Goal: Communication & Community: Share content

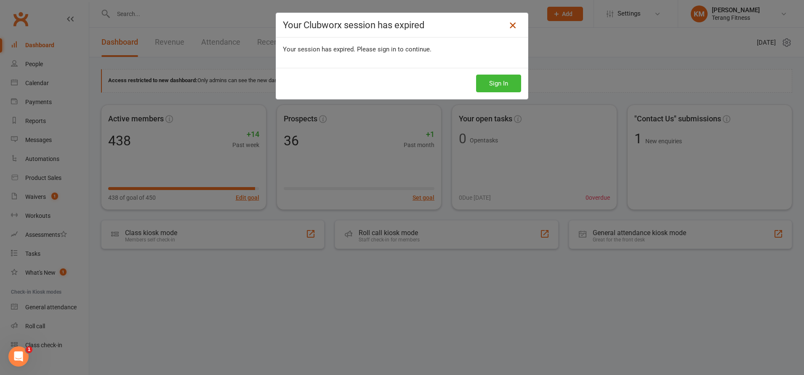
click at [508, 27] on icon at bounding box center [513, 25] width 10 height 10
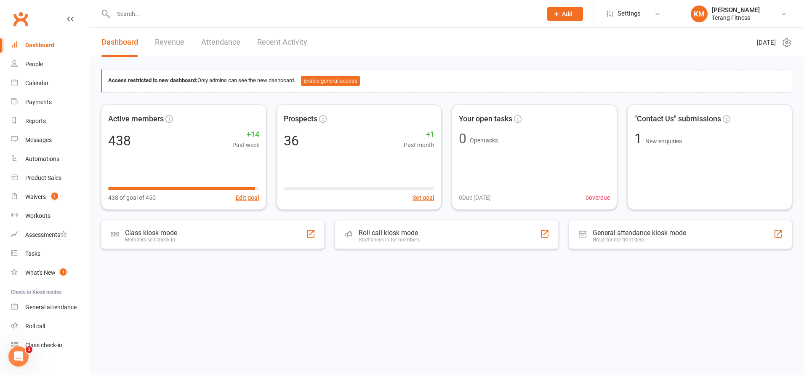
click at [203, 21] on div at bounding box center [318, 13] width 435 height 27
click at [134, 14] on input "text" at bounding box center [324, 14] width 426 height 12
type input "ste"
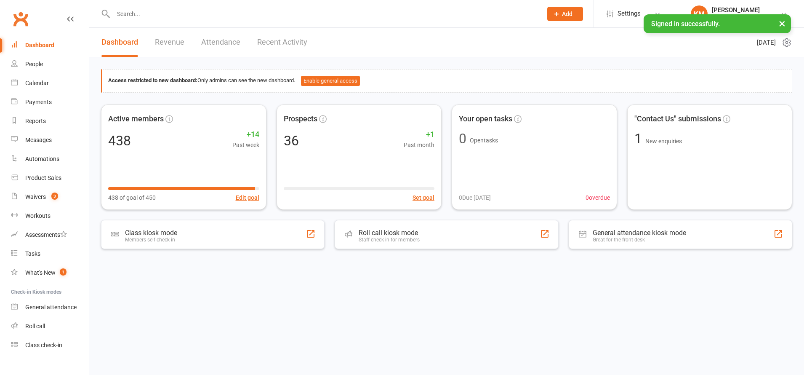
click at [129, 16] on input "text" at bounding box center [324, 14] width 426 height 12
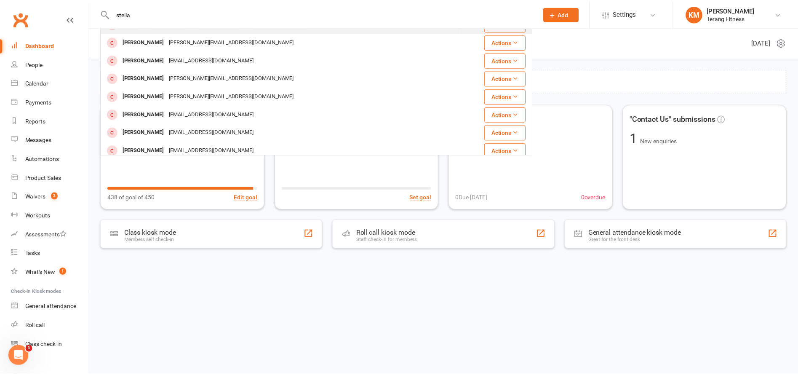
scroll to position [84, 0]
type input "stella"
click at [35, 194] on div "Waivers" at bounding box center [35, 196] width 21 height 7
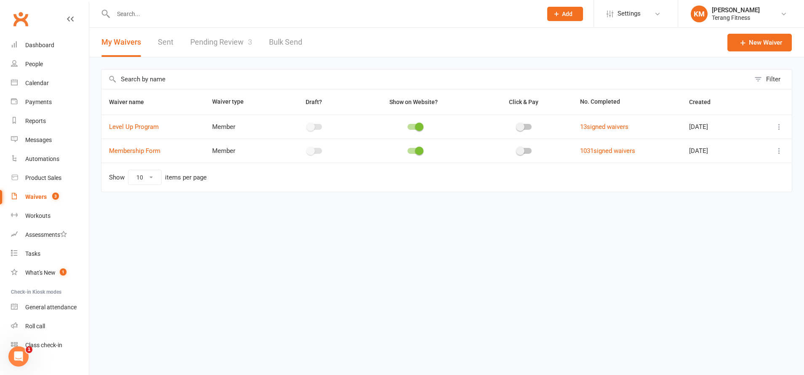
click at [211, 39] on link "Pending Review 3" at bounding box center [221, 42] width 62 height 29
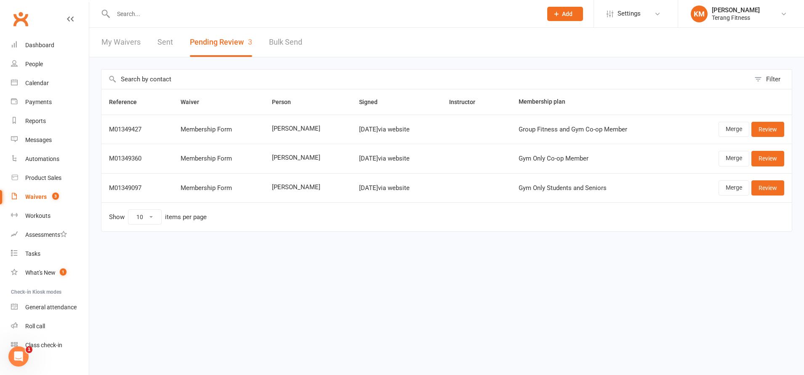
drag, startPoint x: 263, startPoint y: 125, endPoint x: 307, endPoint y: 131, distance: 44.6
click at [307, 131] on td "[PERSON_NAME]" at bounding box center [307, 129] width 87 height 29
drag, startPoint x: 323, startPoint y: 131, endPoint x: 319, endPoint y: 129, distance: 4.4
click at [323, 130] on span "[PERSON_NAME]" at bounding box center [308, 128] width 72 height 7
drag, startPoint x: 315, startPoint y: 129, endPoint x: 259, endPoint y: 128, distance: 56.8
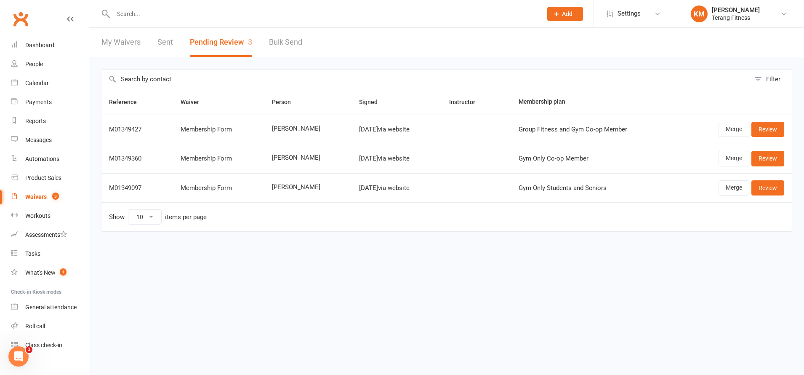
click at [264, 128] on td "[PERSON_NAME]" at bounding box center [307, 129] width 87 height 29
copy span "[PERSON_NAME]"
click at [299, 215] on td "Show 10 25 50 100 items per page" at bounding box center [446, 216] width 690 height 29
drag, startPoint x: 261, startPoint y: 157, endPoint x: 315, endPoint y: 161, distance: 54.1
click at [315, 161] on td "[PERSON_NAME]" at bounding box center [307, 158] width 87 height 29
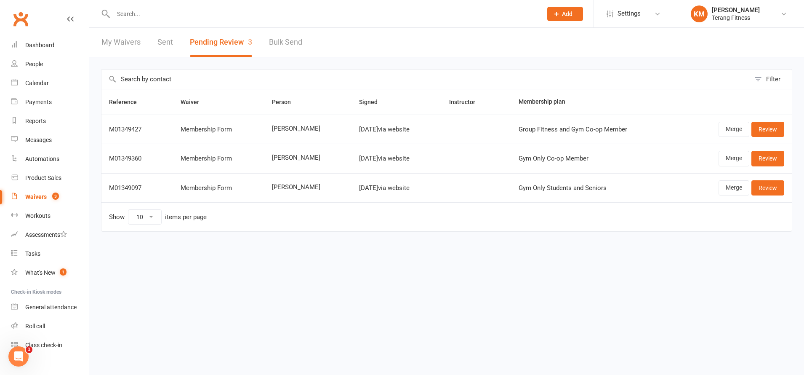
copy span "[PERSON_NAME]"
click at [769, 127] on link "Review" at bounding box center [768, 129] width 33 height 15
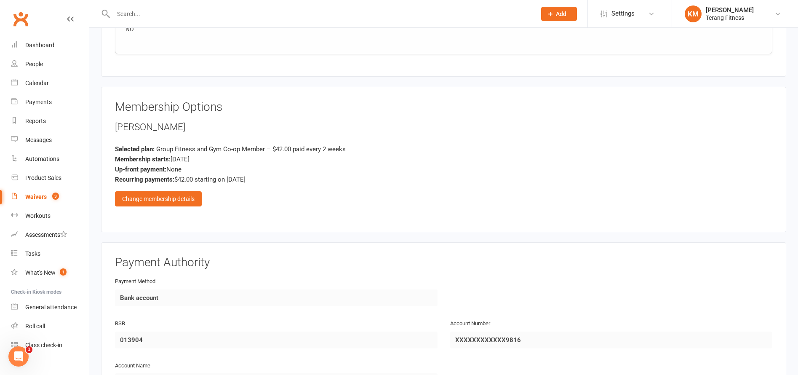
scroll to position [926, 0]
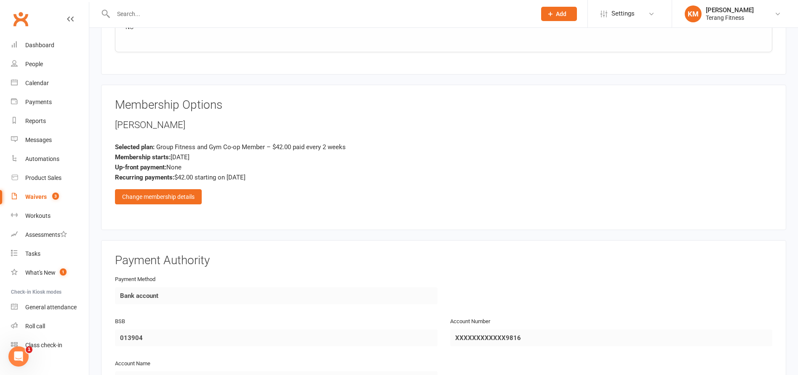
click at [184, 206] on div "Membership Options [PERSON_NAME] Selected plan: Group Fitness and Gym Co-op Mem…" at bounding box center [443, 157] width 657 height 117
click at [184, 200] on div "Change membership details" at bounding box center [158, 196] width 87 height 15
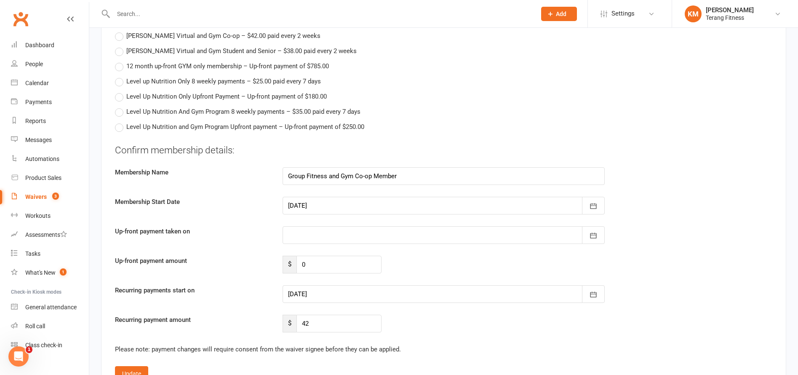
scroll to position [1431, 0]
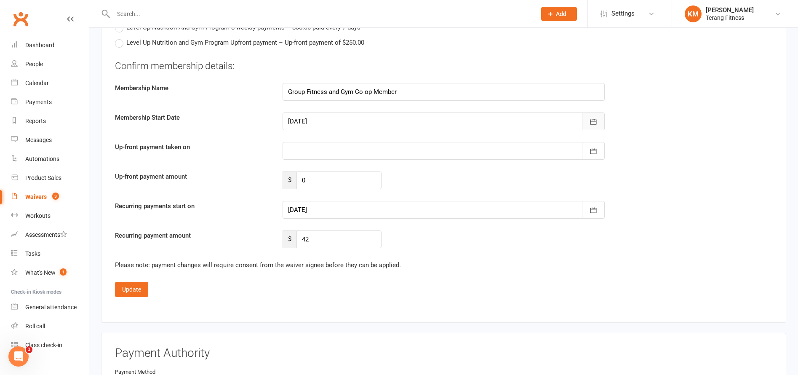
click at [592, 125] on icon "button" at bounding box center [593, 121] width 8 height 8
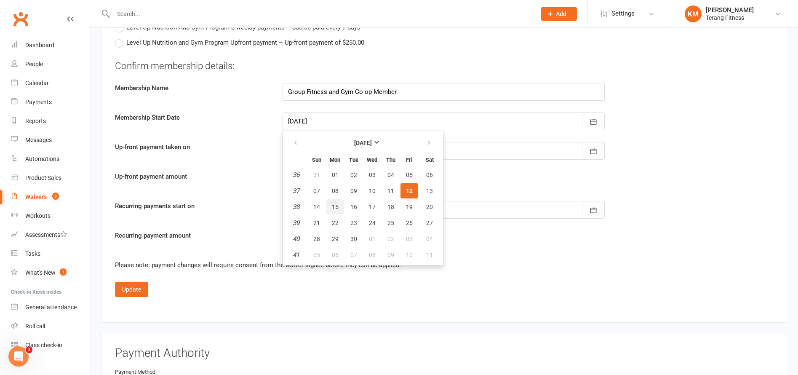
click at [336, 207] on span "15" at bounding box center [335, 206] width 7 height 7
type input "[DATE]"
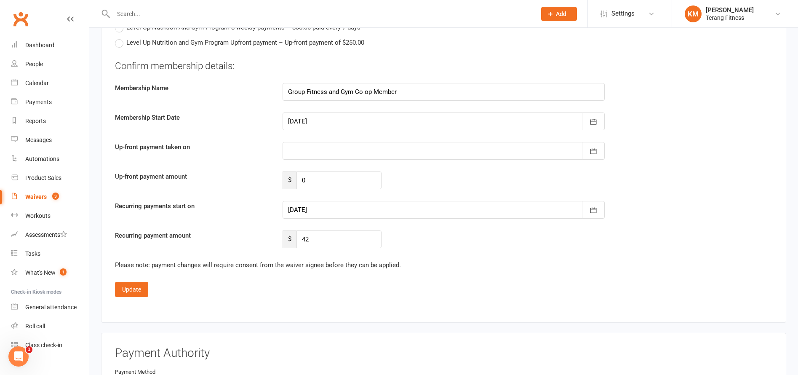
type input "[DATE]"
click at [139, 285] on button "Update" at bounding box center [131, 289] width 33 height 15
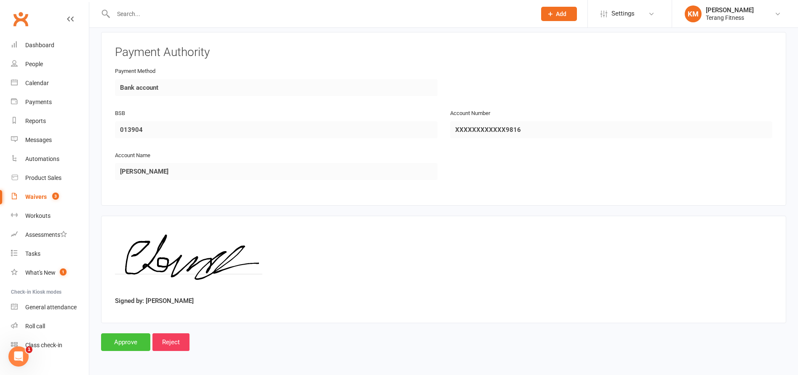
click at [126, 338] on input "Approve" at bounding box center [125, 342] width 49 height 18
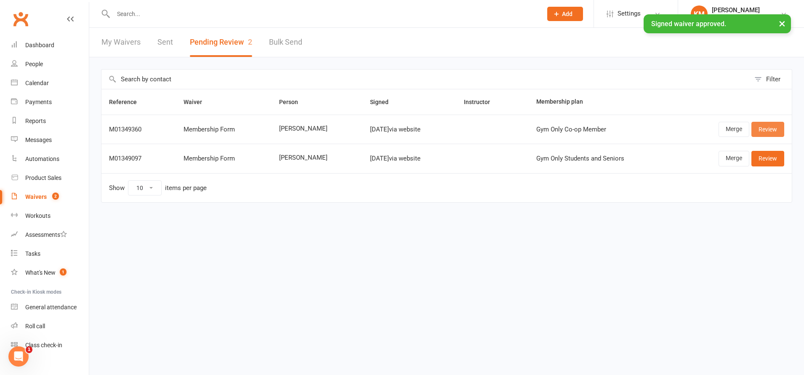
click at [773, 134] on link "Review" at bounding box center [768, 129] width 33 height 15
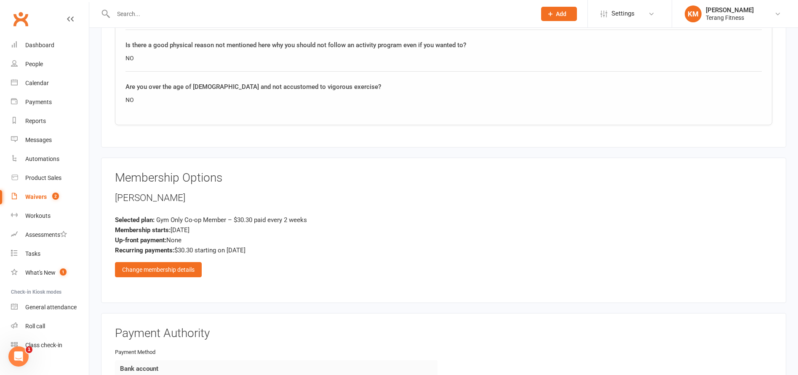
scroll to position [968, 0]
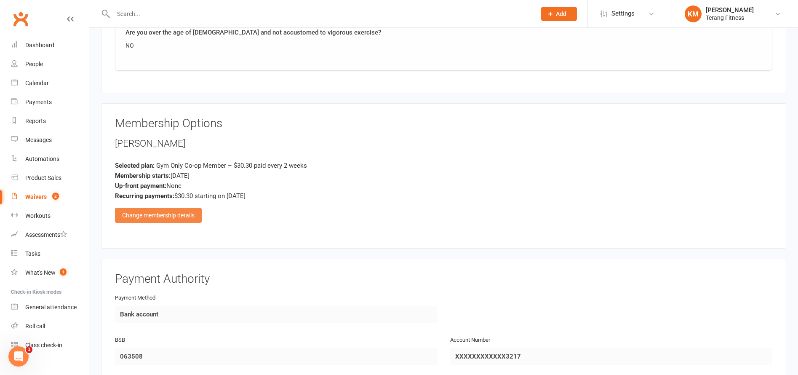
click at [189, 219] on div "Change membership details" at bounding box center [158, 215] width 87 height 15
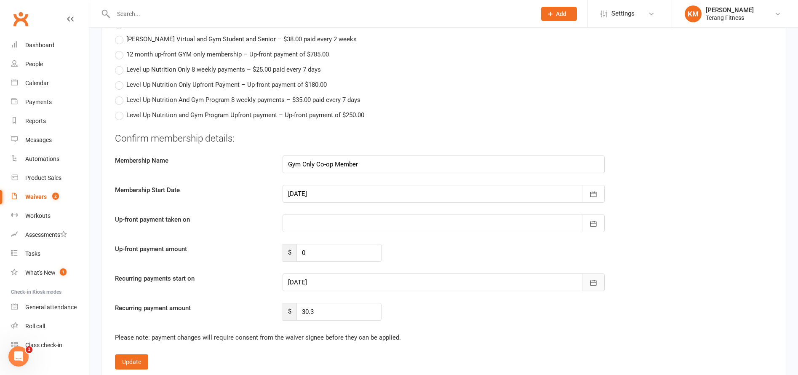
scroll to position [1431, 0]
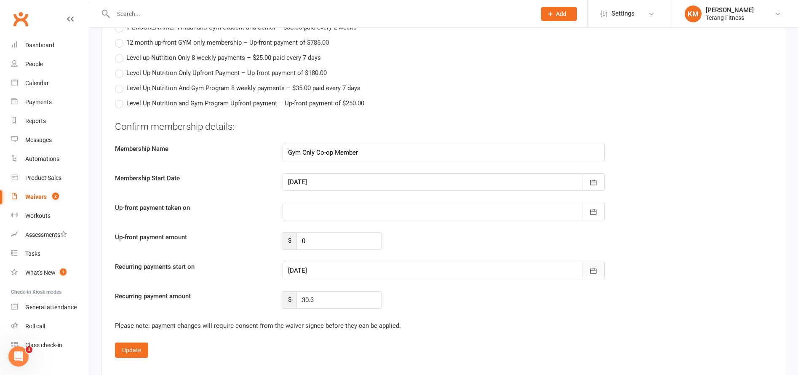
click at [593, 270] on icon "button" at bounding box center [593, 270] width 6 height 5
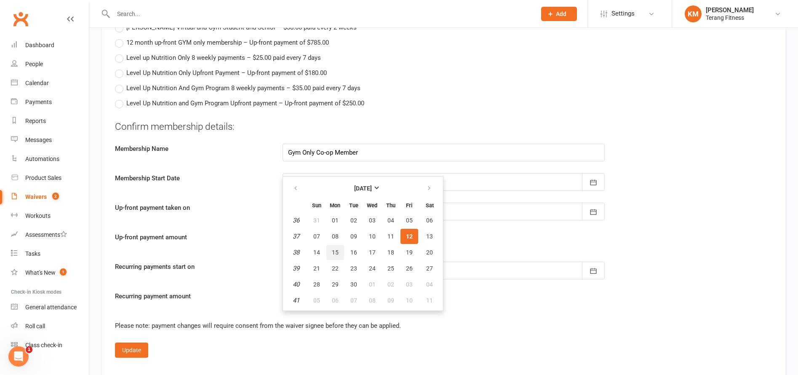
click at [332, 251] on span "15" at bounding box center [335, 252] width 7 height 7
type input "[DATE]"
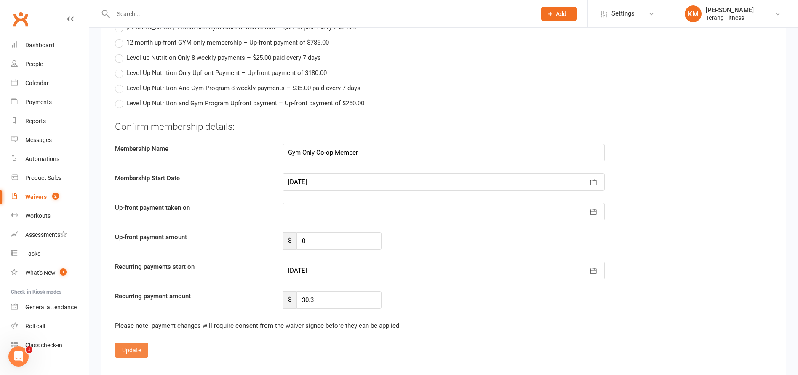
click at [126, 349] on button "Update" at bounding box center [131, 349] width 33 height 15
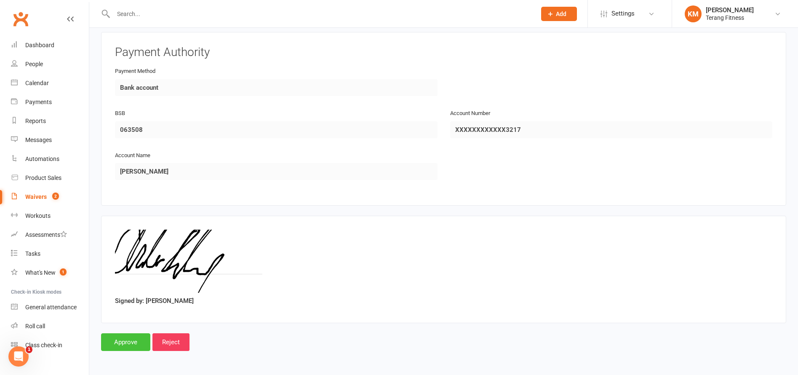
click at [127, 344] on input "Approve" at bounding box center [125, 342] width 49 height 18
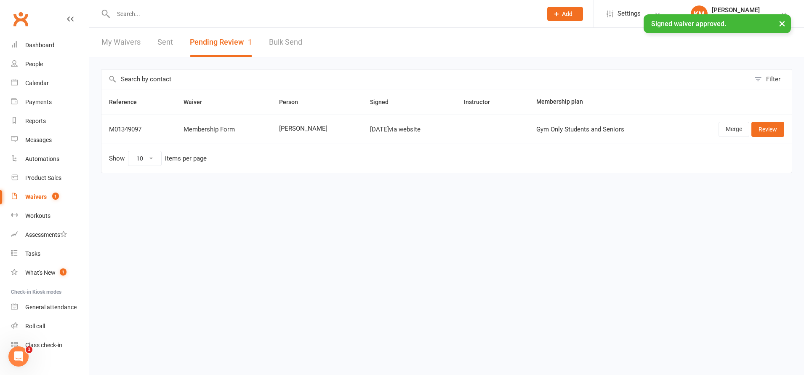
click at [37, 195] on div "Waivers" at bounding box center [35, 196] width 21 height 7
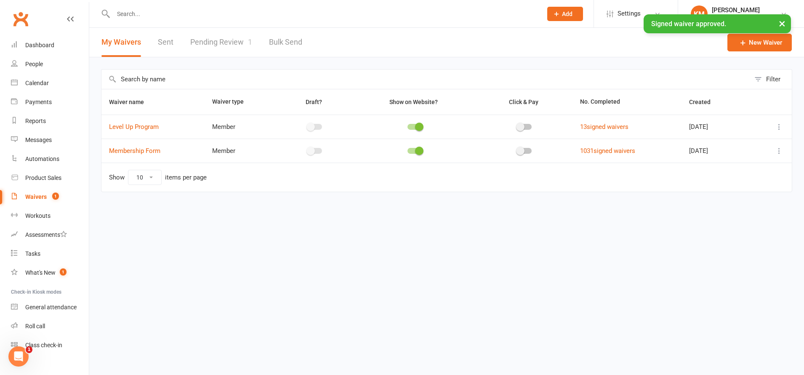
click at [230, 46] on link "Pending Review 1" at bounding box center [221, 42] width 62 height 29
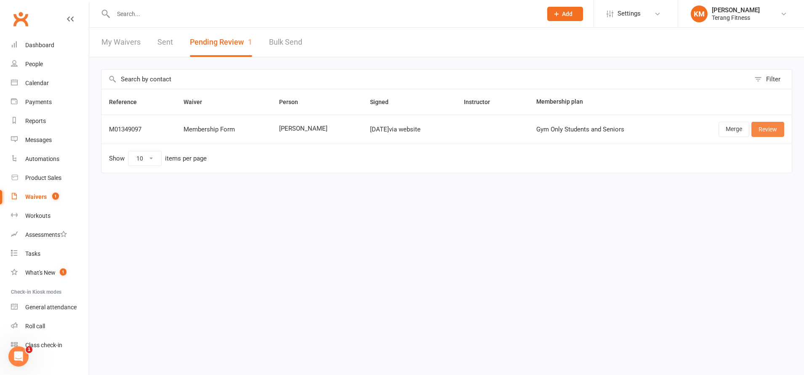
click at [770, 130] on link "Review" at bounding box center [768, 129] width 33 height 15
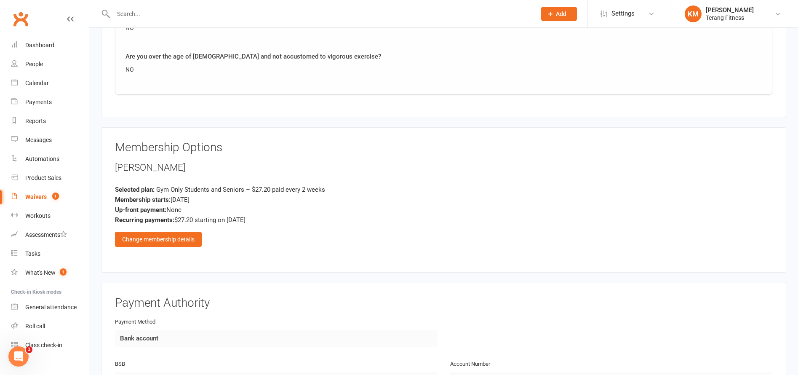
scroll to position [884, 0]
click at [182, 241] on div "Change membership details" at bounding box center [158, 238] width 87 height 15
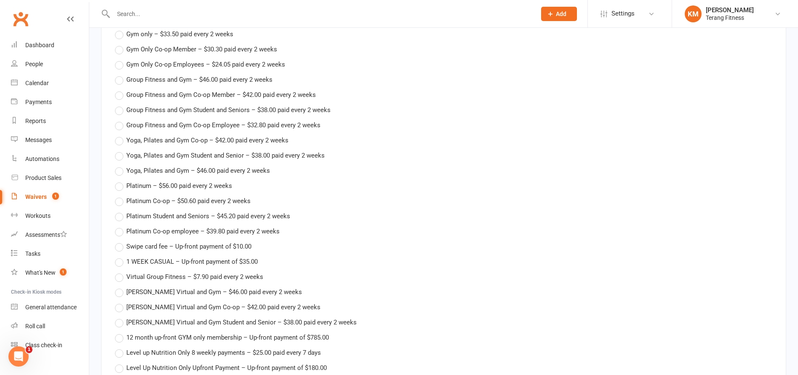
scroll to position [1053, 0]
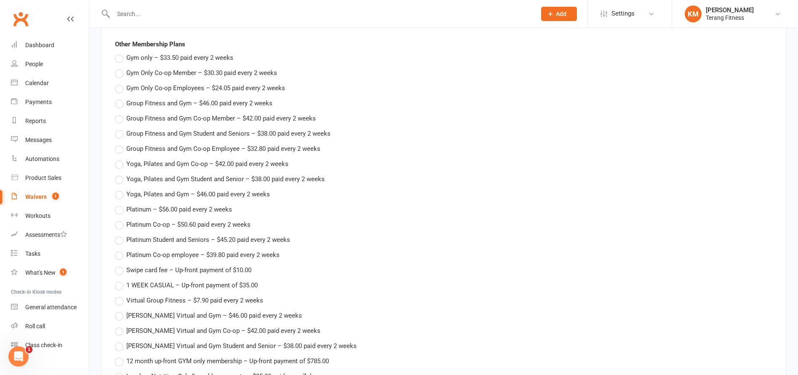
click at [122, 88] on label "Gym Only Co-op Employees – $24.05 paid every 2 weeks" at bounding box center [200, 88] width 170 height 10
click at [120, 83] on input "Gym Only Co-op Employees – $24.05 paid every 2 weeks" at bounding box center [117, 83] width 5 height 0
type input "Gym Only Co-op Employees"
type input "24.05"
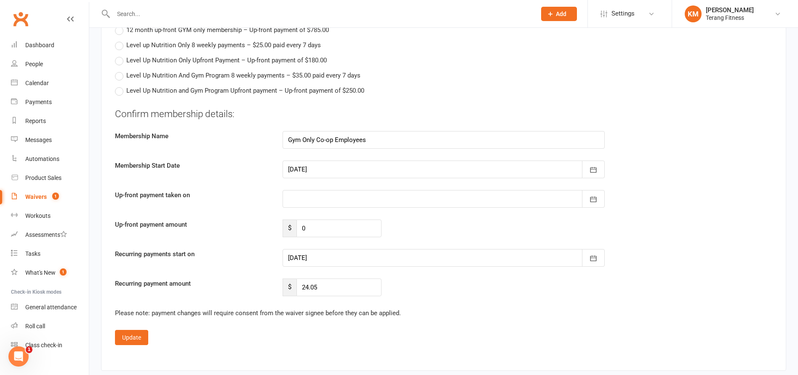
scroll to position [1431, 0]
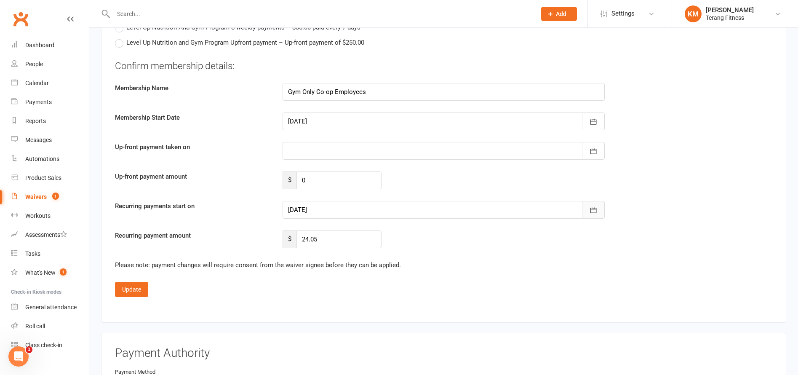
click at [589, 208] on icon "button" at bounding box center [593, 210] width 8 height 8
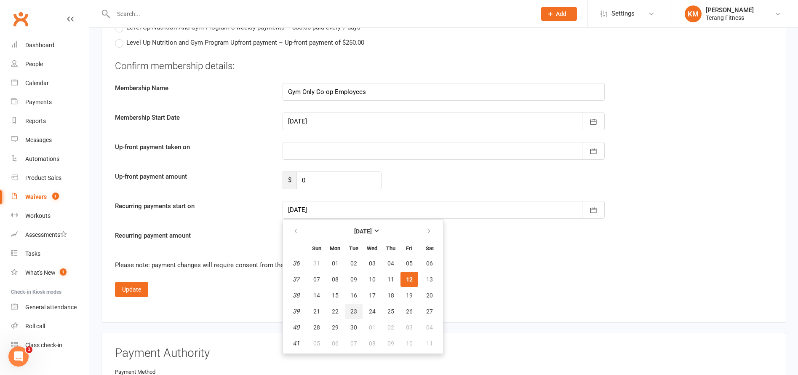
click at [352, 309] on span "23" at bounding box center [353, 311] width 7 height 7
type input "[DATE]"
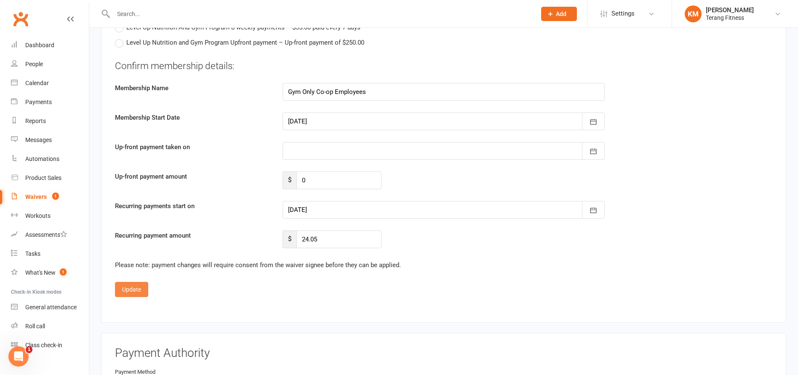
click at [127, 291] on button "Update" at bounding box center [131, 289] width 33 height 15
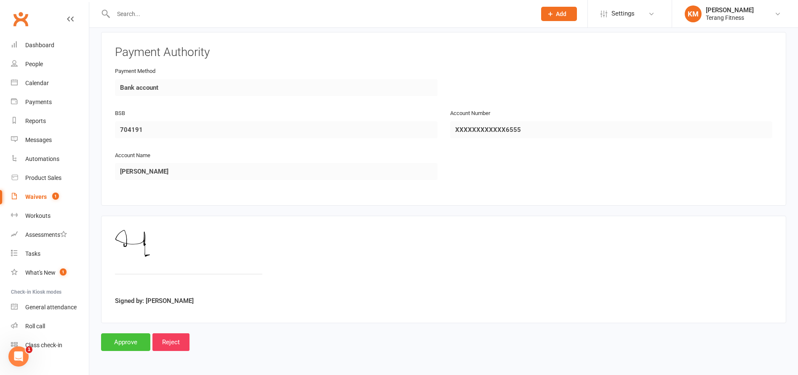
click at [123, 344] on input "Approve" at bounding box center [125, 342] width 49 height 18
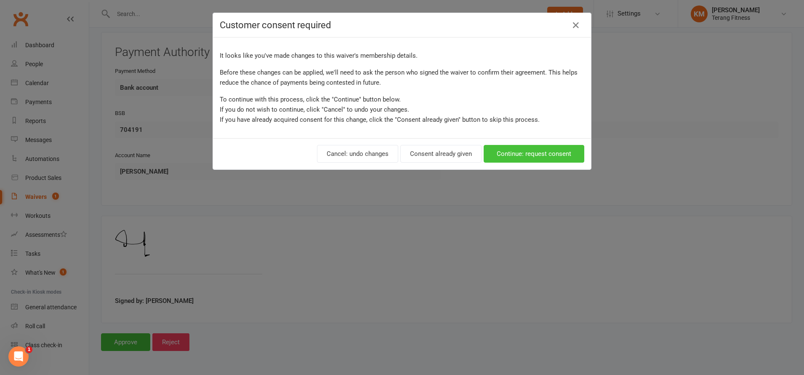
click at [515, 152] on button "Continue: request consent" at bounding box center [534, 154] width 101 height 18
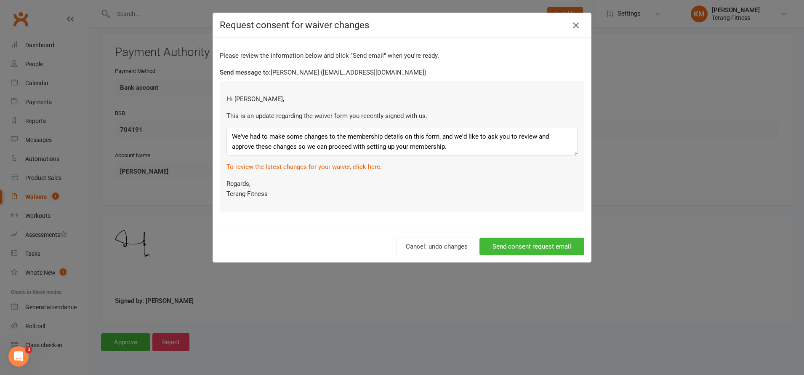
click at [572, 23] on icon "button" at bounding box center [576, 25] width 10 height 10
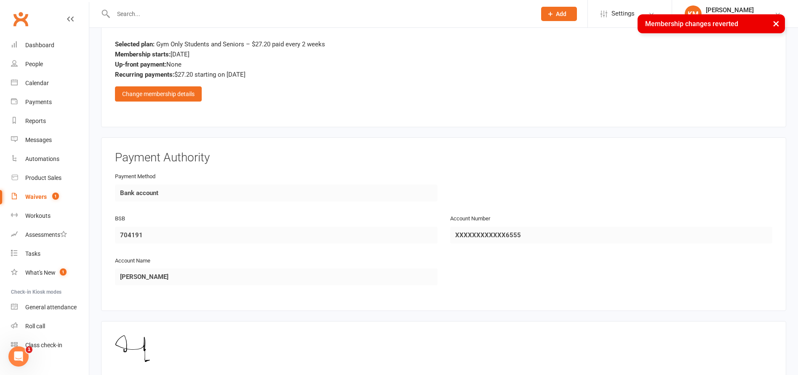
scroll to position [966, 0]
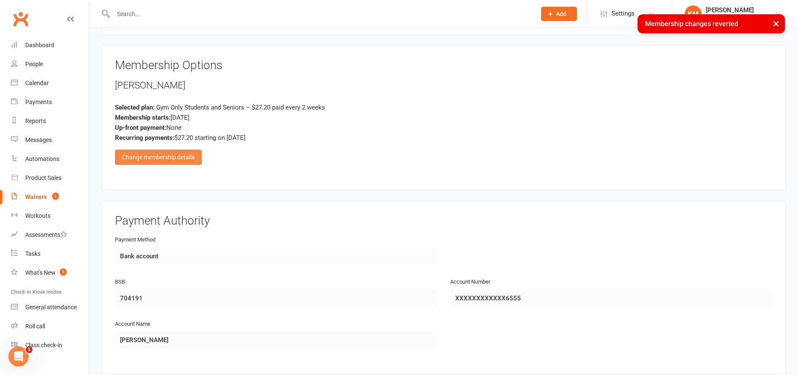
click at [192, 160] on div "Change membership details" at bounding box center [158, 156] width 87 height 15
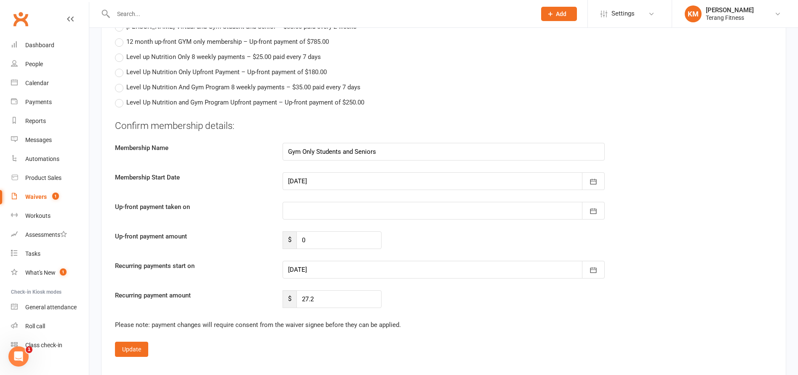
scroll to position [1387, 0]
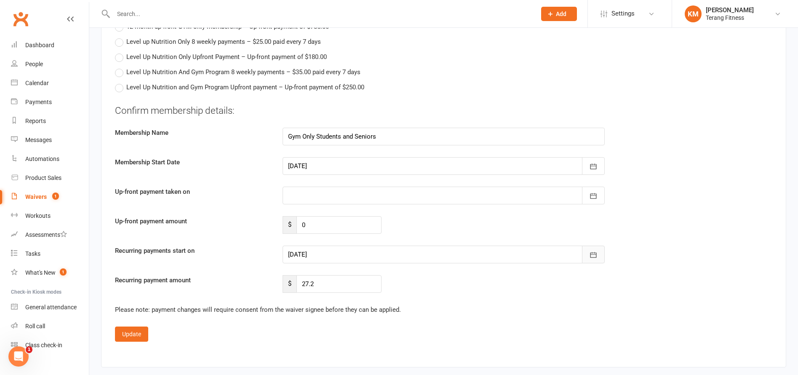
click at [597, 254] on icon "button" at bounding box center [593, 255] width 8 height 8
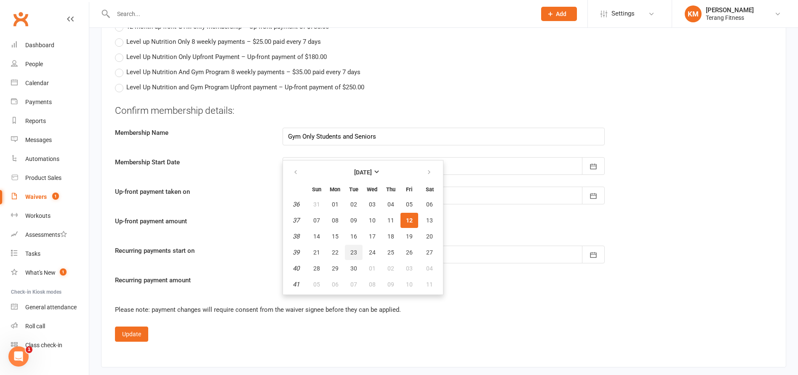
click at [351, 255] on span "23" at bounding box center [353, 252] width 7 height 7
type input "[DATE]"
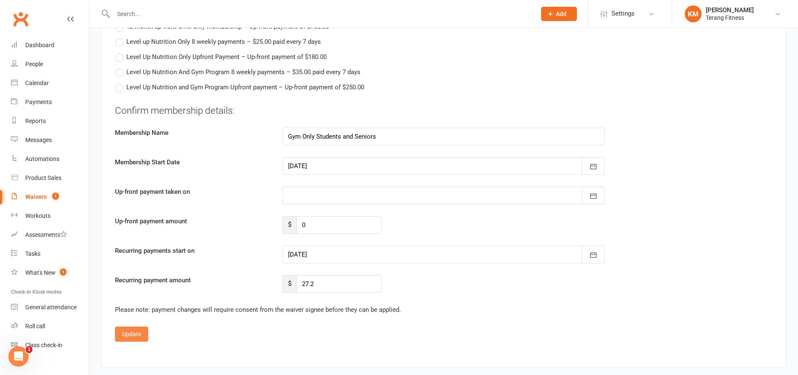
click at [137, 332] on button "Update" at bounding box center [131, 333] width 33 height 15
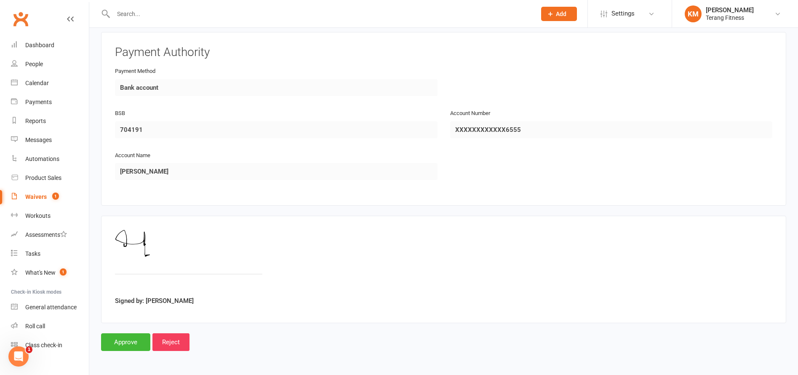
scroll to position [1134, 0]
click at [131, 341] on input "Approve" at bounding box center [125, 342] width 49 height 18
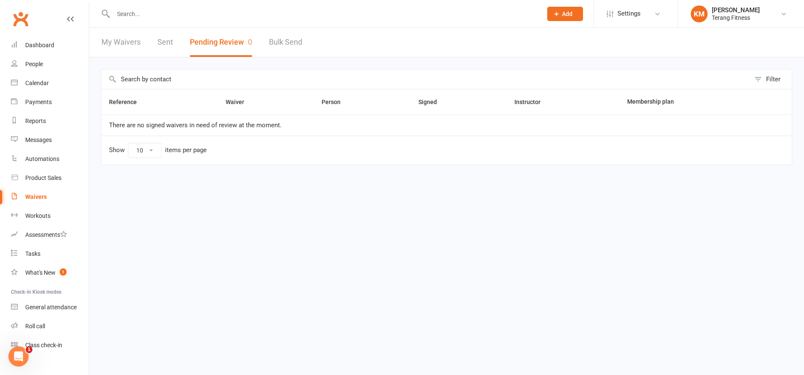
click at [132, 15] on input "text" at bounding box center [324, 14] width 426 height 12
click at [124, 14] on input "text" at bounding box center [324, 14] width 426 height 12
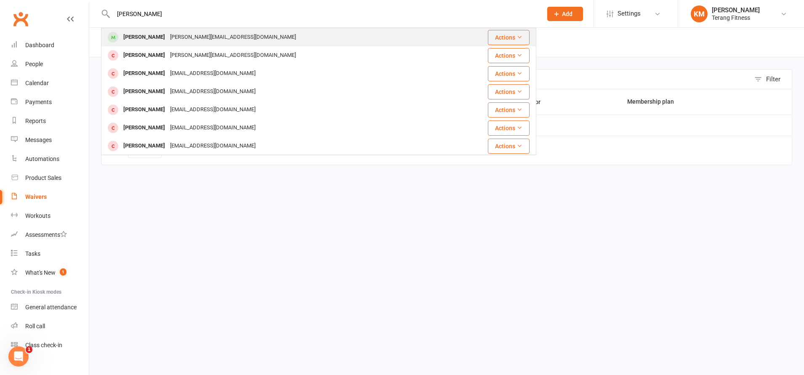
type input "[PERSON_NAME]"
click at [126, 35] on div "[PERSON_NAME]" at bounding box center [144, 37] width 47 height 12
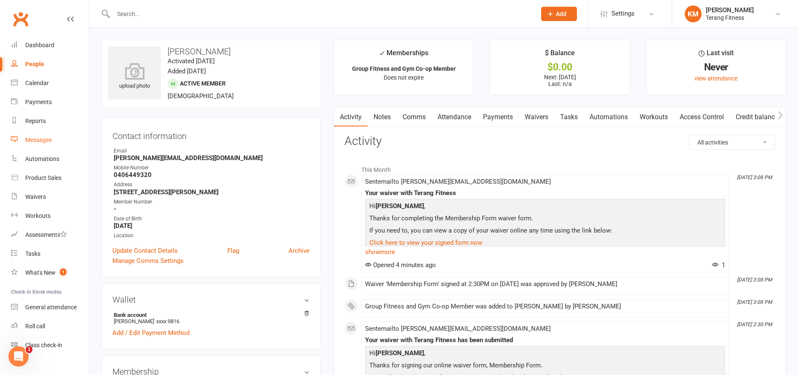
click at [44, 142] on div "Messages" at bounding box center [38, 139] width 27 height 7
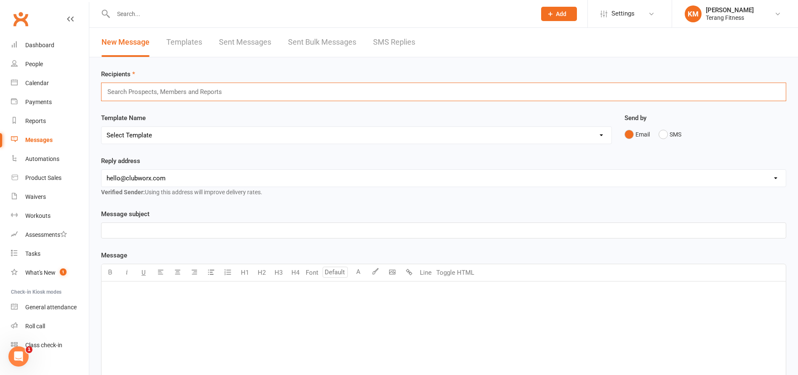
click at [147, 91] on input "text" at bounding box center [168, 91] width 123 height 11
type input "[PERSON_NAME]"
click at [139, 106] on em "[PERSON_NAME]" at bounding box center [139, 108] width 48 height 8
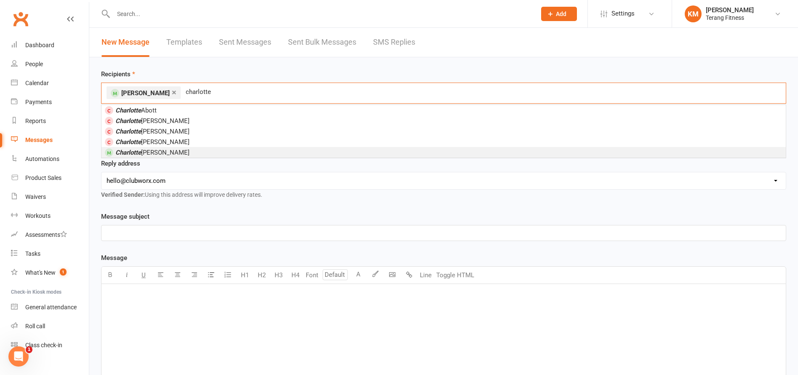
type input "charlotte"
click at [155, 149] on span "[PERSON_NAME]" at bounding box center [152, 153] width 74 height 8
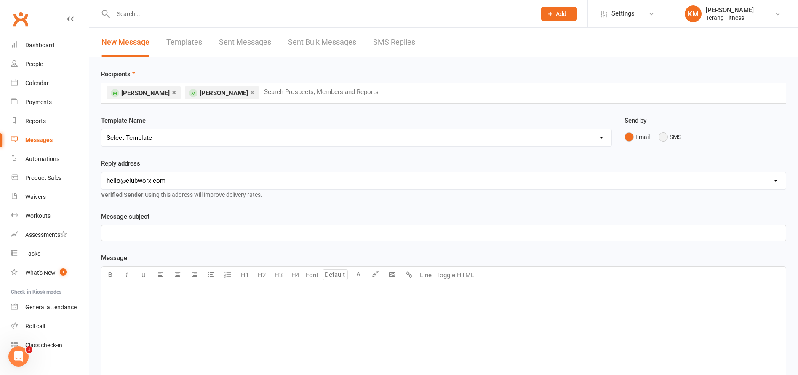
click at [658, 136] on button "SMS" at bounding box center [669, 137] width 23 height 16
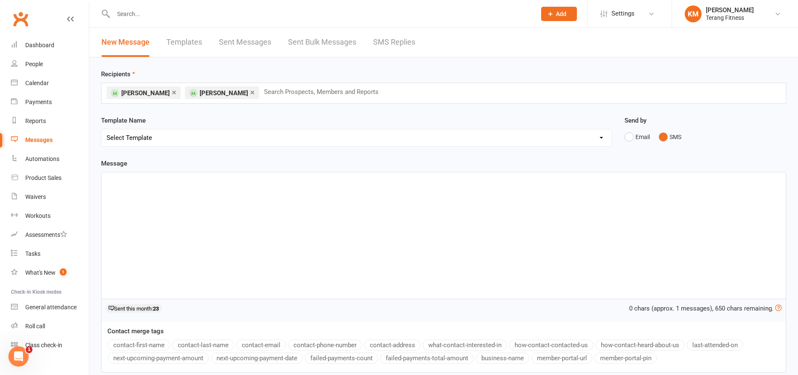
click at [142, 192] on div "﻿" at bounding box center [443, 235] width 684 height 126
click at [151, 345] on button "contact-first-name" at bounding box center [139, 344] width 62 height 11
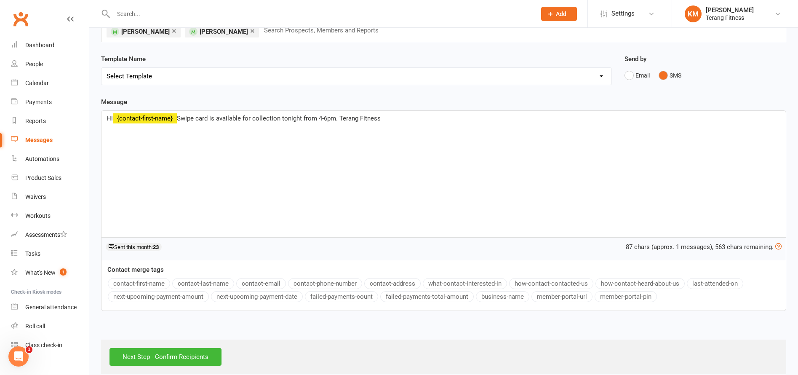
scroll to position [73, 0]
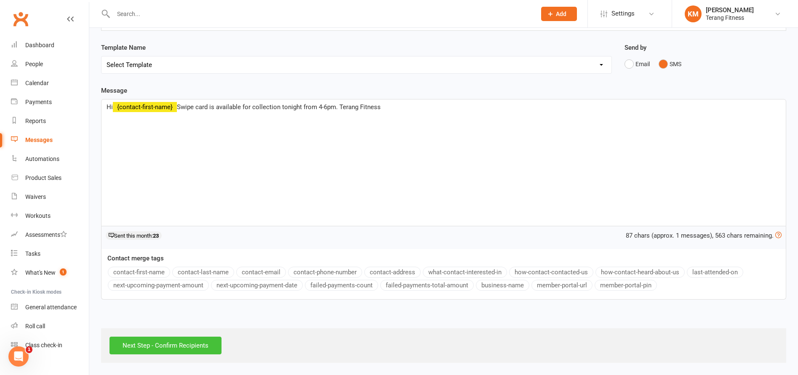
click at [187, 344] on input "Next Step - Confirm Recipients" at bounding box center [165, 345] width 112 height 18
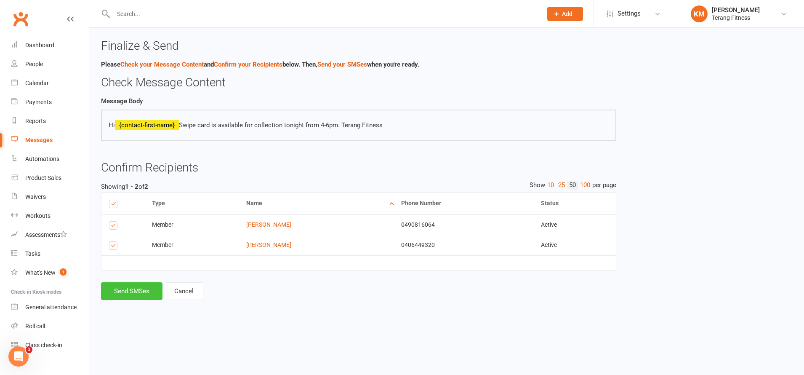
click at [134, 289] on button "Send SMSes" at bounding box center [131, 291] width 61 height 18
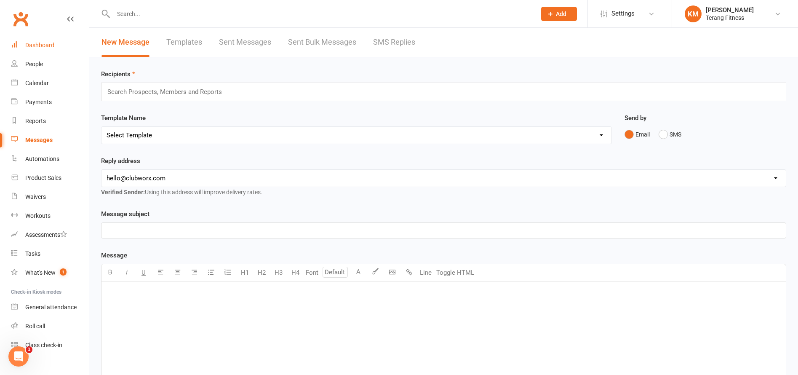
click at [52, 48] on div "Dashboard" at bounding box center [39, 45] width 29 height 7
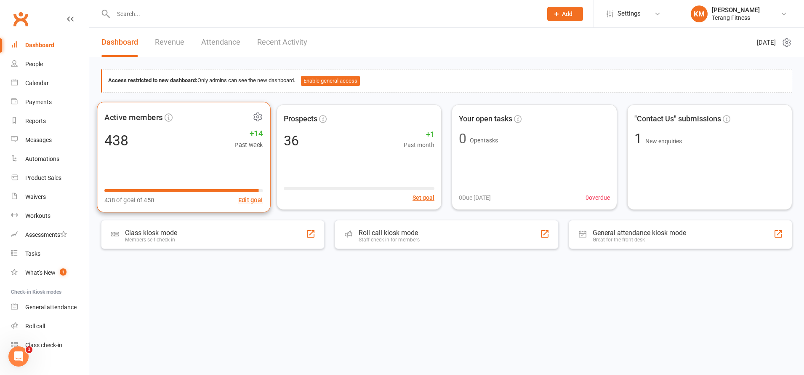
click at [181, 161] on div "Active members 438 +14 Past week 438 of goal of 450 Edit goal" at bounding box center [183, 156] width 173 height 111
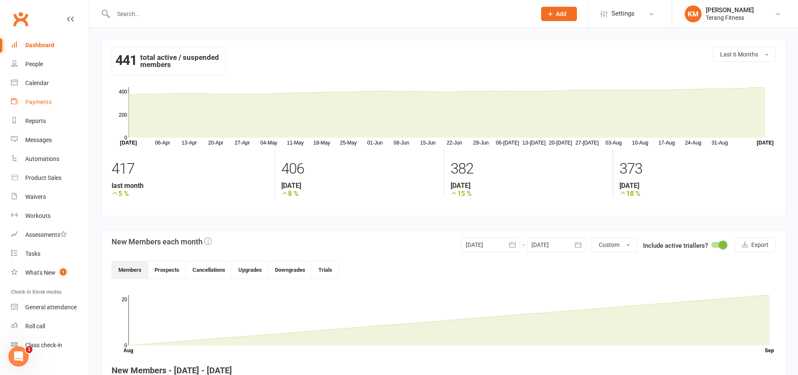
click at [39, 99] on div "Payments" at bounding box center [38, 102] width 27 height 7
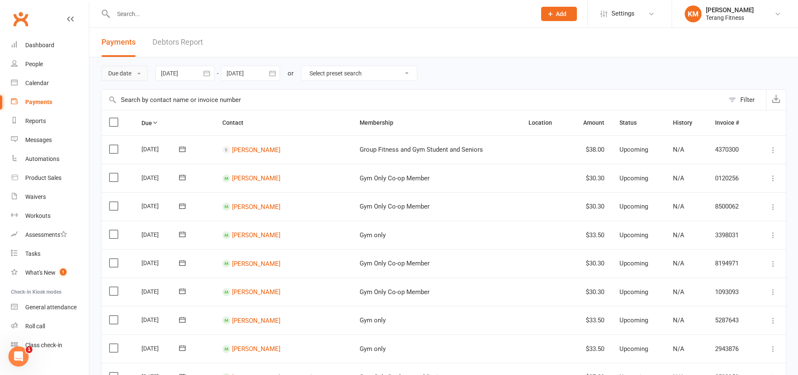
click at [129, 72] on button "Due date" at bounding box center [124, 73] width 47 height 15
click at [146, 123] on link "Date failed" at bounding box center [142, 125] width 83 height 17
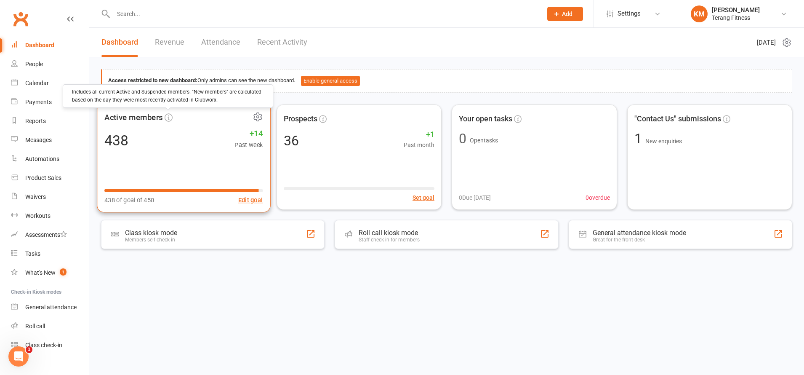
click at [167, 119] on icon at bounding box center [169, 117] width 8 height 8
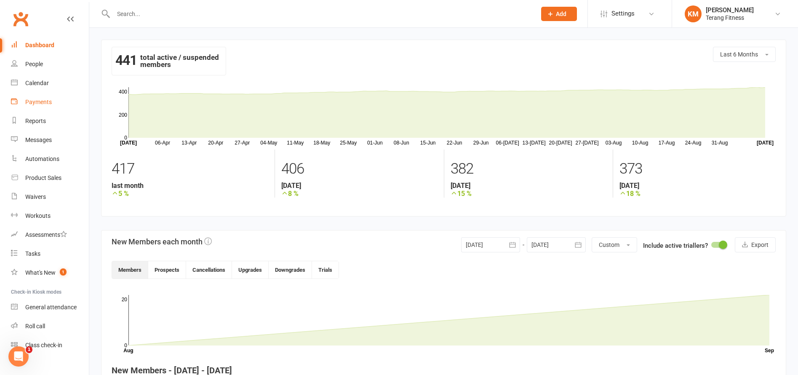
click at [35, 101] on div "Payments" at bounding box center [38, 102] width 27 height 7
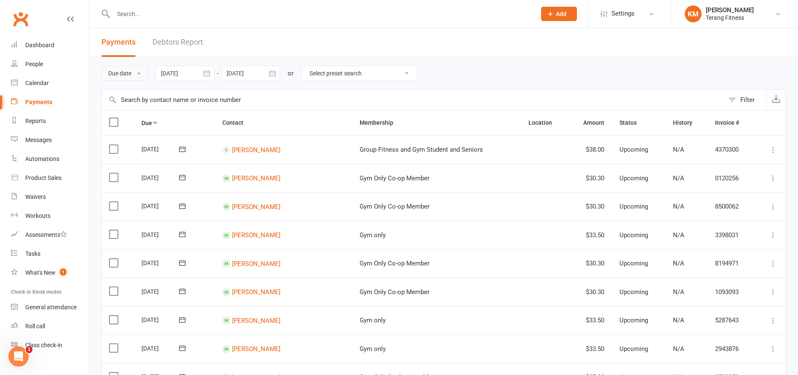
click at [117, 71] on button "Due date" at bounding box center [124, 73] width 47 height 15
click at [133, 123] on link "Date failed" at bounding box center [142, 125] width 83 height 17
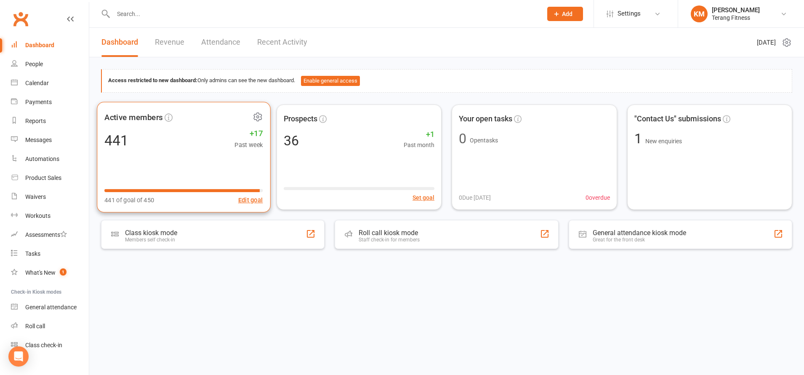
click at [160, 147] on div "441 +17 Past week" at bounding box center [183, 140] width 158 height 19
